Goal: Task Accomplishment & Management: Manage account settings

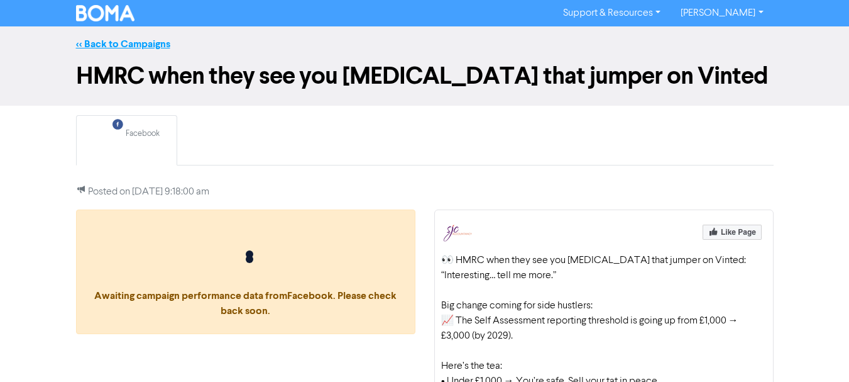
click at [135, 45] on link "<< Back to Campaigns" at bounding box center [123, 44] width 94 height 13
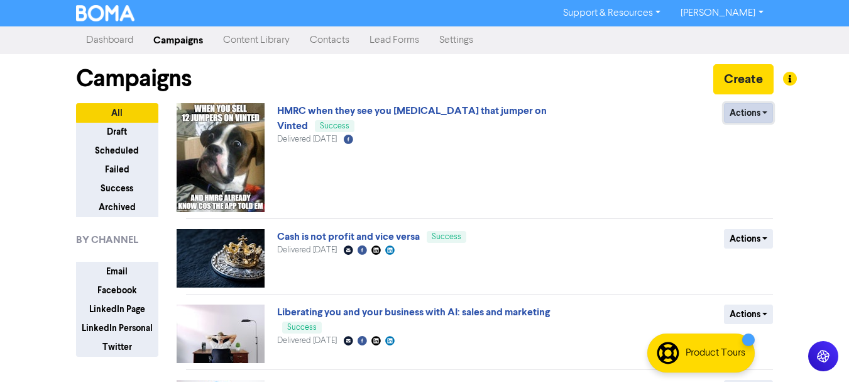
click at [764, 111] on button "Actions" at bounding box center [749, 112] width 50 height 19
click at [669, 172] on div "Actions Duplicate Archive" at bounding box center [682, 157] width 202 height 109
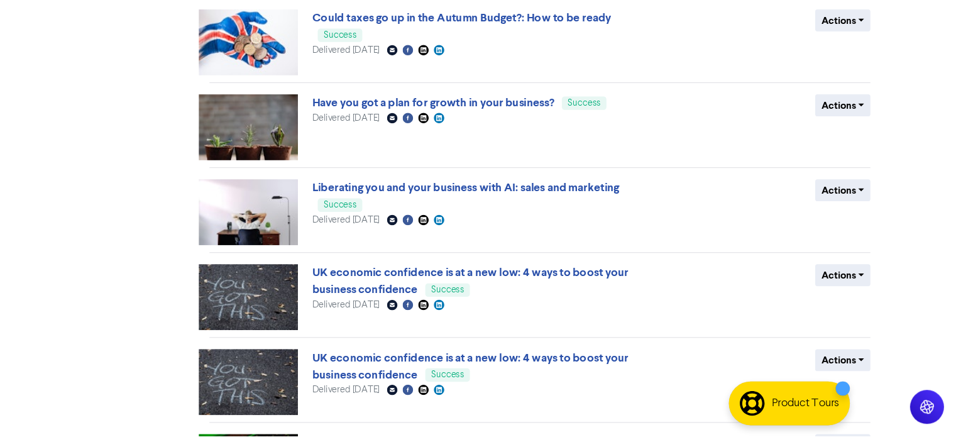
scroll to position [440, 0]
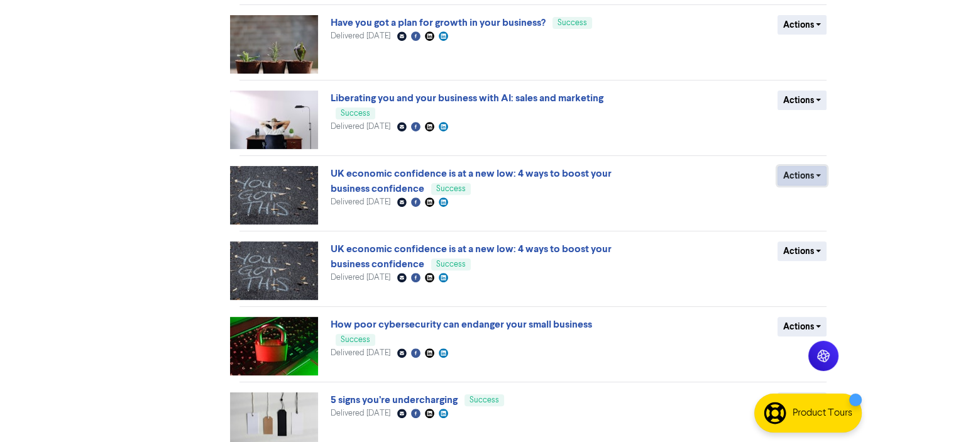
click at [810, 171] on button "Actions" at bounding box center [802, 175] width 50 height 19
click at [797, 221] on button "Archive" at bounding box center [827, 222] width 99 height 20
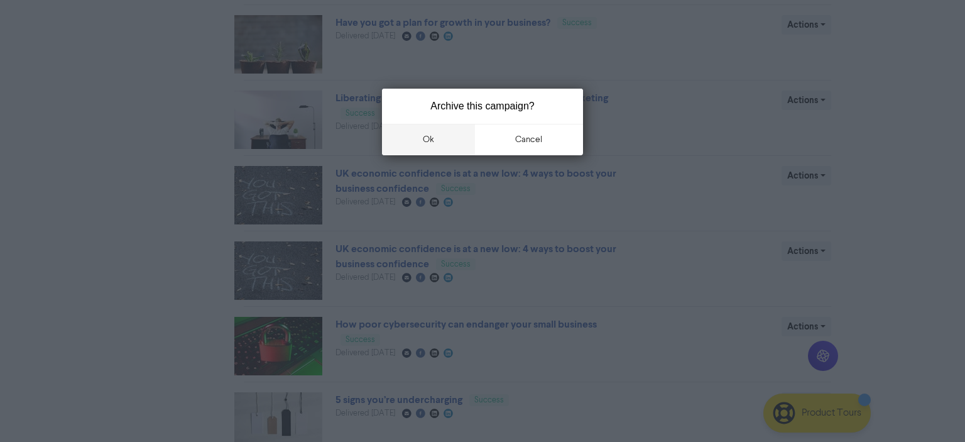
click at [432, 138] on button "ok" at bounding box center [428, 139] width 93 height 31
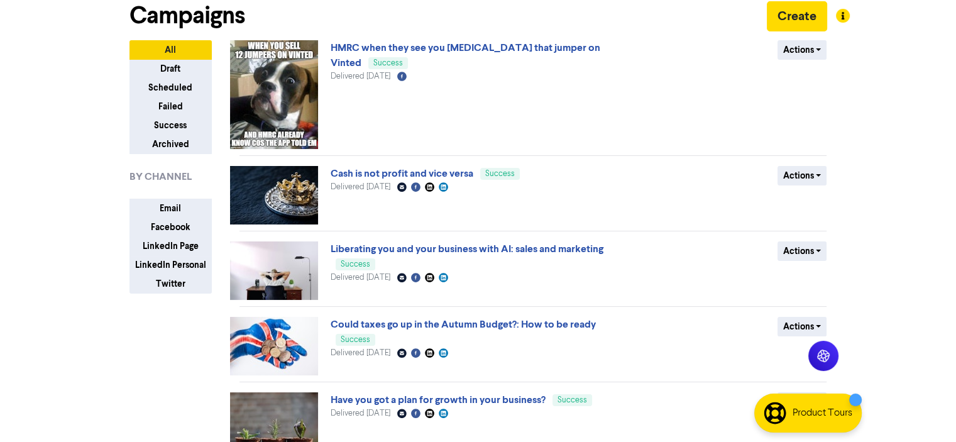
scroll to position [0, 0]
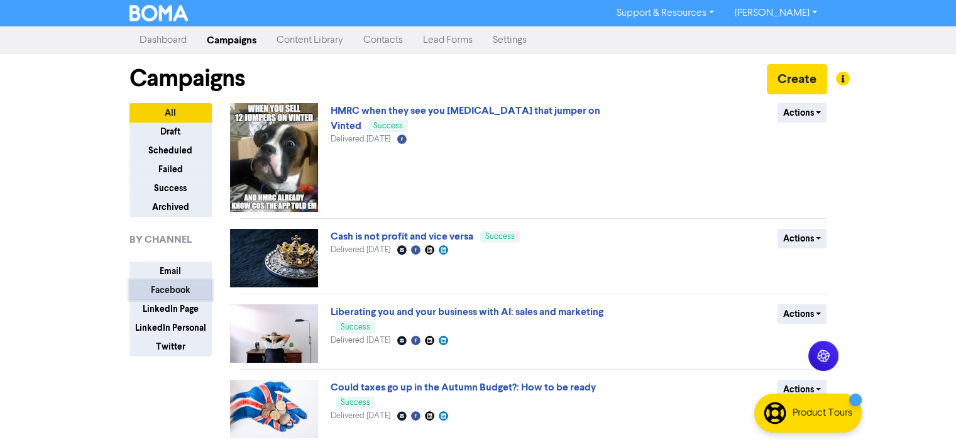
click at [171, 288] on button "Facebook" at bounding box center [170, 289] width 82 height 19
click at [175, 37] on link "Dashboard" at bounding box center [162, 40] width 67 height 25
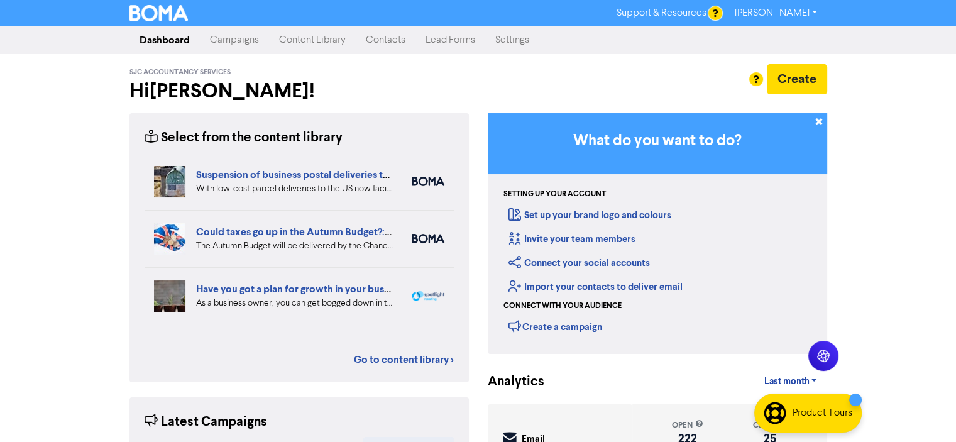
click at [222, 39] on link "Campaigns" at bounding box center [234, 40] width 69 height 25
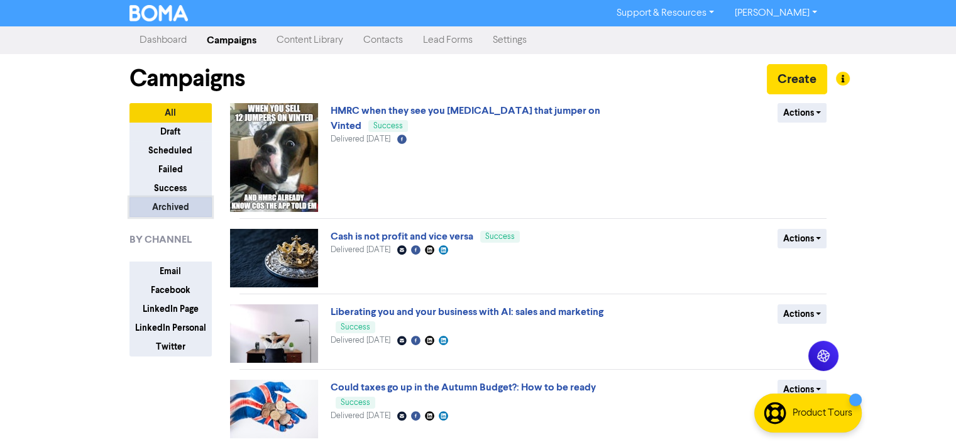
click at [173, 206] on button "Archived" at bounding box center [170, 206] width 82 height 19
